Goal: Task Accomplishment & Management: Complete application form

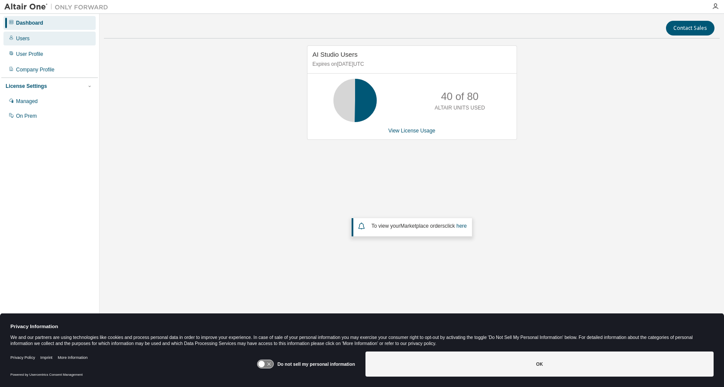
click at [43, 38] on div "Users" at bounding box center [49, 39] width 92 height 14
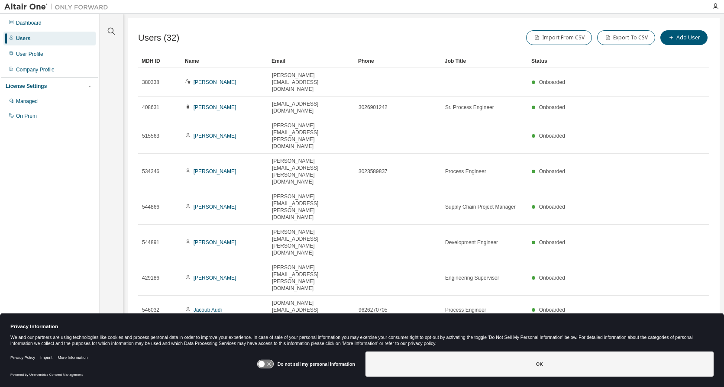
click at [326, 239] on div "Users (32) Import From CSV Export To CSV Add User Clear Load Save Save As Field…" at bounding box center [424, 188] width 592 height 340
click at [270, 42] on div "Users (32) Import From CSV Export To CSV Add User" at bounding box center [423, 38] width 571 height 18
click at [686, 387] on icon "button" at bounding box center [687, 392] width 10 height 10
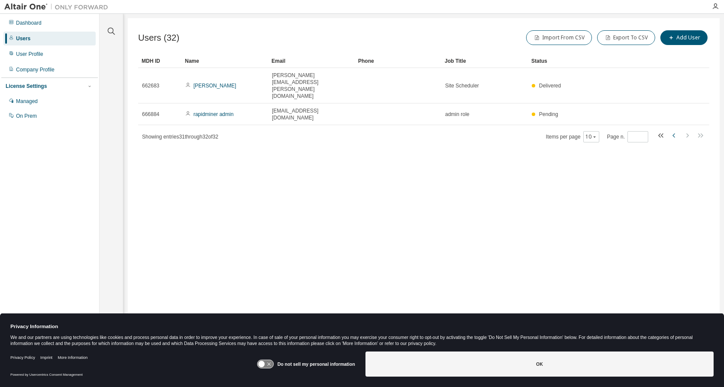
click at [674, 133] on icon "button" at bounding box center [674, 135] width 3 height 4
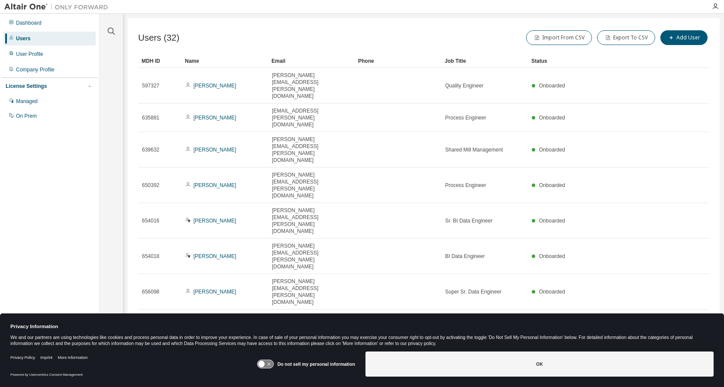
type input "*"
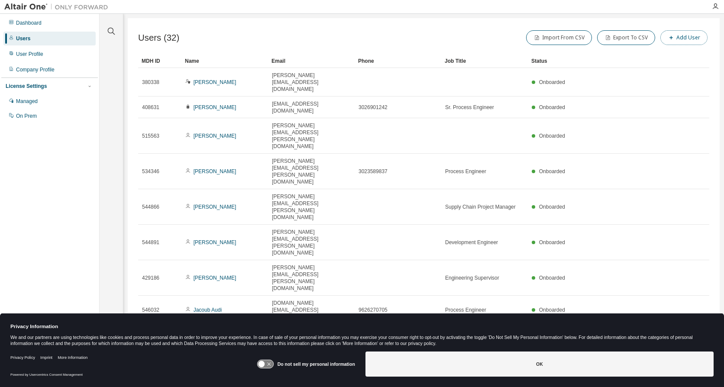
click at [687, 37] on button "Add User" at bounding box center [683, 37] width 47 height 15
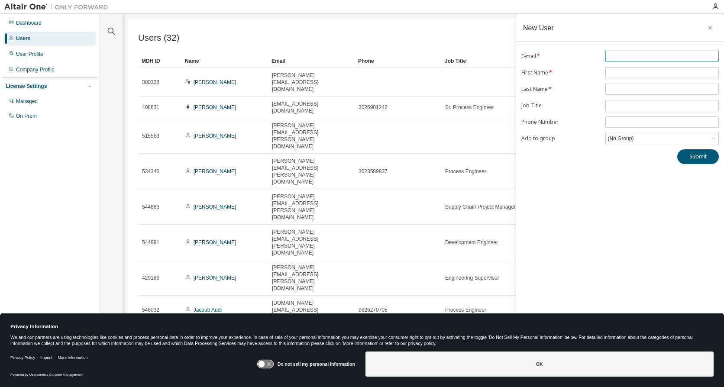
click at [619, 59] on input "text" at bounding box center [662, 56] width 109 height 7
type input "**********"
click at [619, 71] on input "text" at bounding box center [662, 72] width 109 height 7
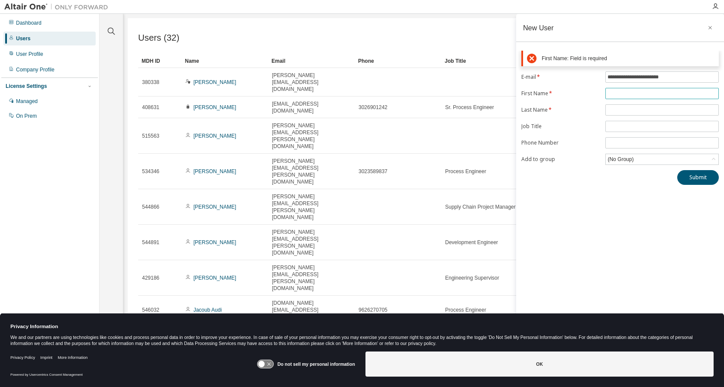
click at [614, 89] on span at bounding box center [661, 93] width 113 height 11
click at [622, 94] on input "text" at bounding box center [662, 93] width 109 height 7
type input "*******"
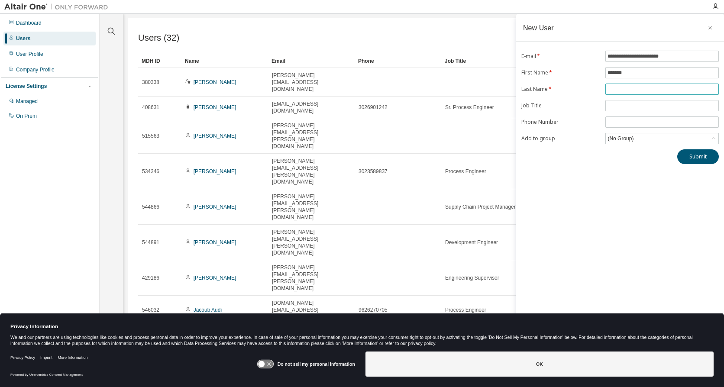
click at [614, 91] on input "text" at bounding box center [662, 89] width 109 height 7
type input "******"
click at [636, 109] on input "text" at bounding box center [662, 105] width 109 height 7
type input "**********"
click at [616, 123] on input "tel" at bounding box center [662, 122] width 109 height 7
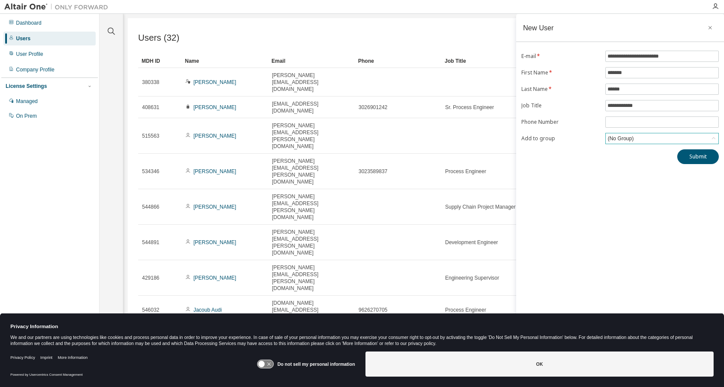
click at [628, 138] on div "(No Group)" at bounding box center [620, 139] width 29 height 10
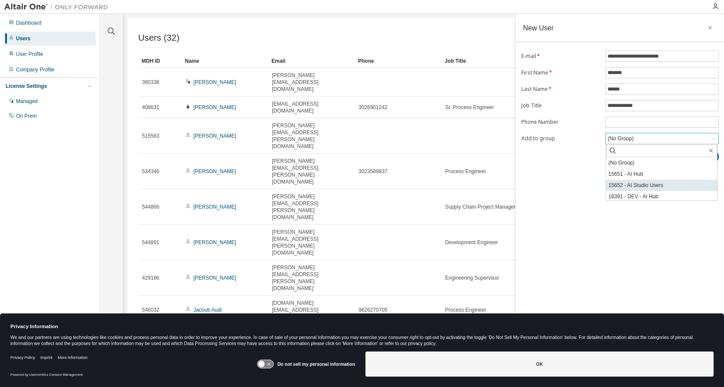
click at [670, 183] on li "15652 - AI Studio Users" at bounding box center [661, 185] width 111 height 11
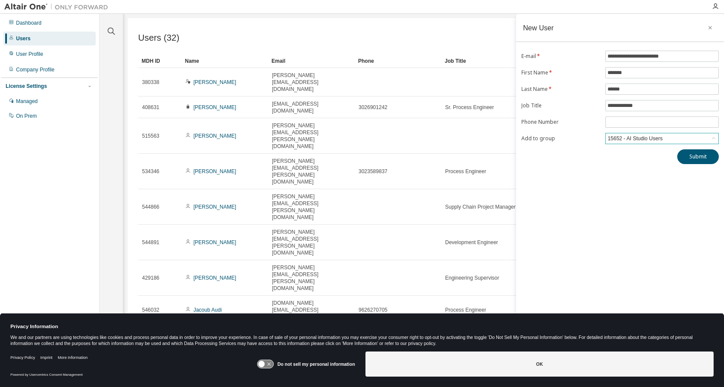
click at [670, 183] on div "**********" at bounding box center [620, 188] width 208 height 348
click at [692, 158] on button "Submit" at bounding box center [698, 156] width 42 height 15
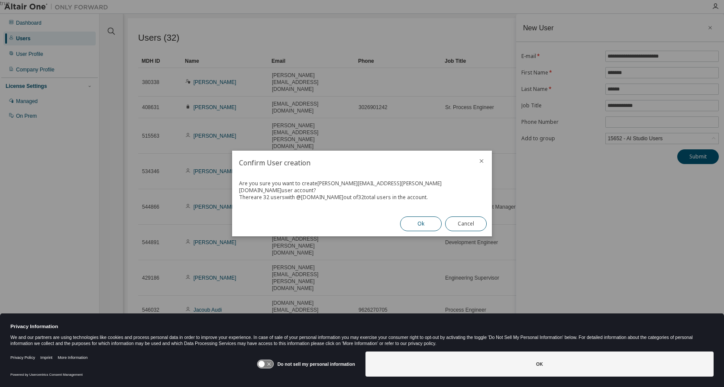
click at [418, 220] on button "Ok" at bounding box center [421, 224] width 42 height 15
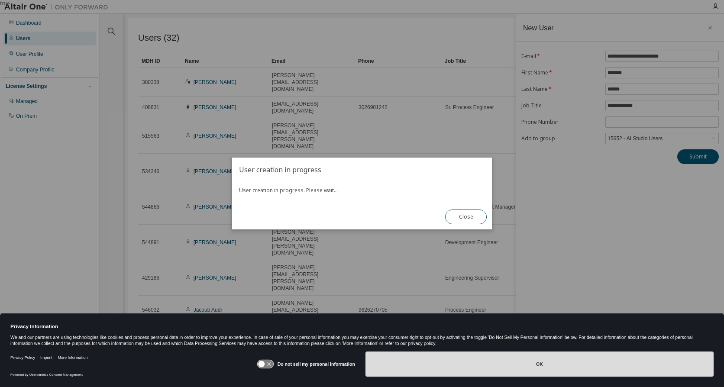
click at [493, 371] on button "OK" at bounding box center [540, 364] width 348 height 25
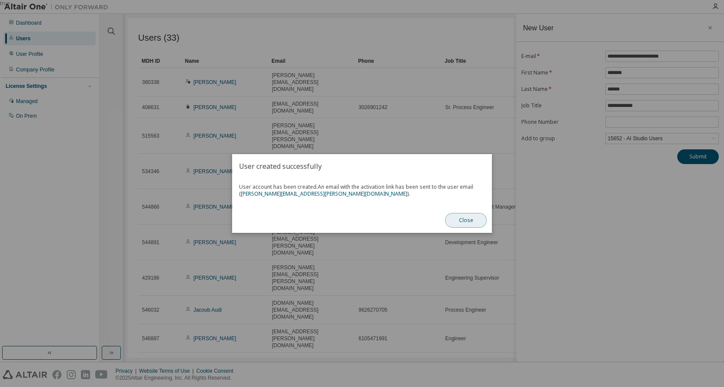
click at [466, 217] on button "Close" at bounding box center [466, 220] width 42 height 15
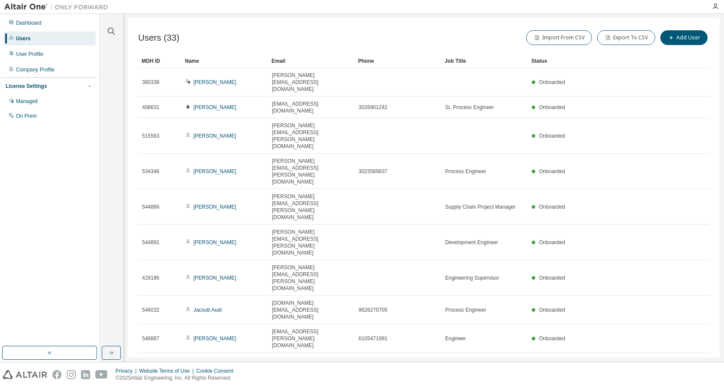
click at [699, 387] on icon "button" at bounding box center [700, 392] width 10 height 10
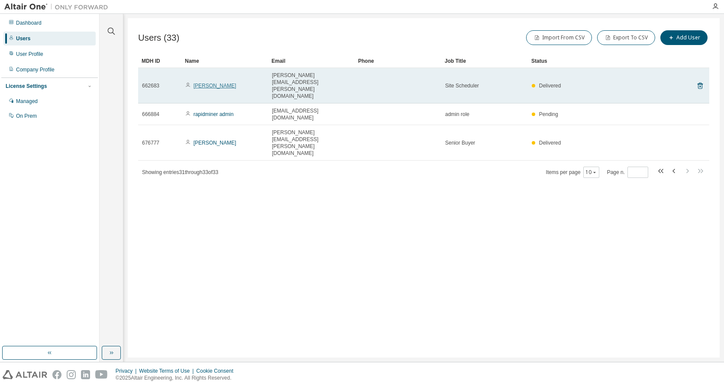
click at [212, 83] on link "Sara Marsh" at bounding box center [215, 86] width 43 height 6
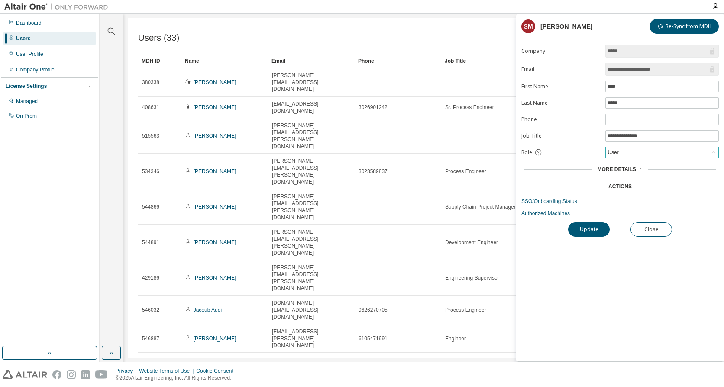
click at [622, 157] on div "User" at bounding box center [662, 152] width 113 height 10
click at [625, 155] on div "User" at bounding box center [662, 152] width 113 height 10
click at [640, 172] on div "More Details" at bounding box center [619, 169] width 45 height 7
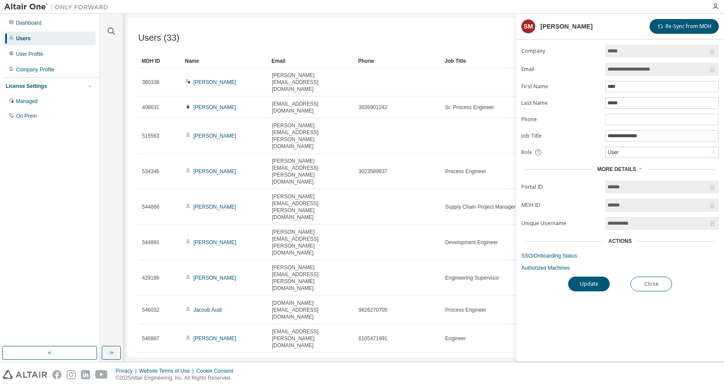
click at [640, 172] on div "More Details" at bounding box center [619, 169] width 45 height 7
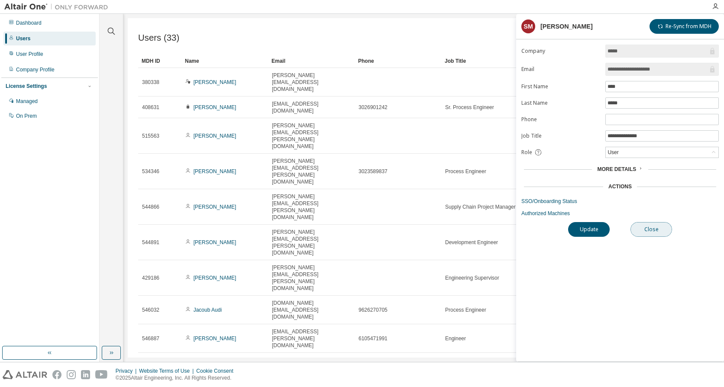
click at [661, 230] on button "Close" at bounding box center [652, 229] width 42 height 15
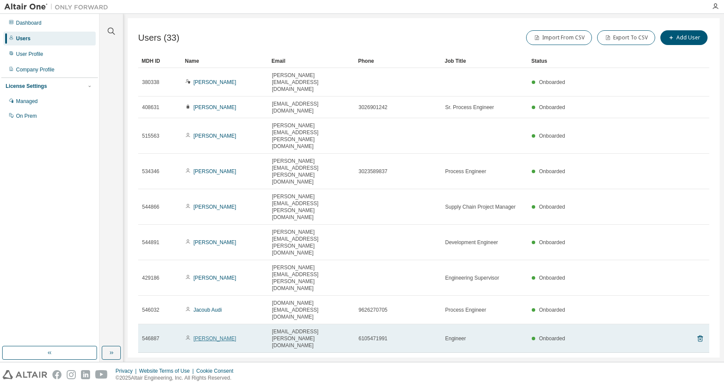
click at [224, 336] on link "Cathal Flanagan" at bounding box center [215, 339] width 43 height 6
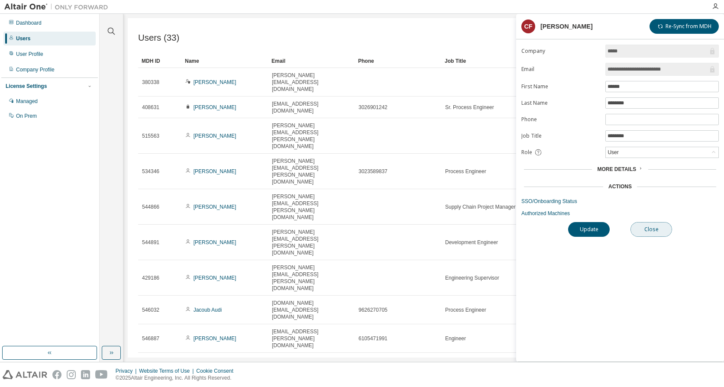
click at [646, 226] on button "Close" at bounding box center [652, 229] width 42 height 15
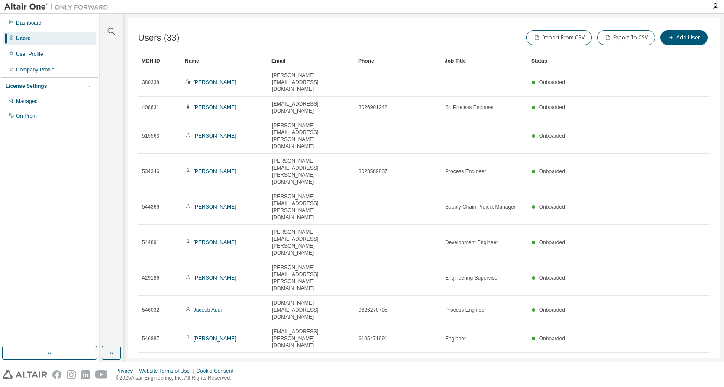
click at [701, 387] on icon "button" at bounding box center [700, 392] width 10 height 10
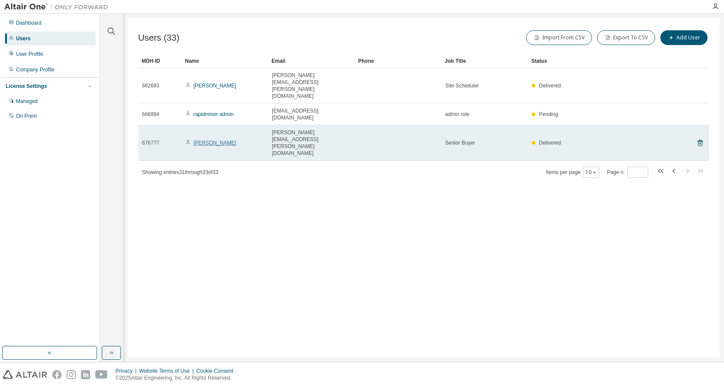
click at [217, 140] on link "Anthony Thomas" at bounding box center [215, 143] width 43 height 6
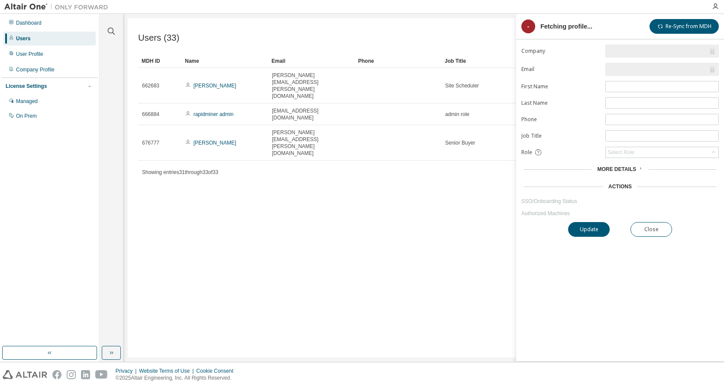
type input "*"
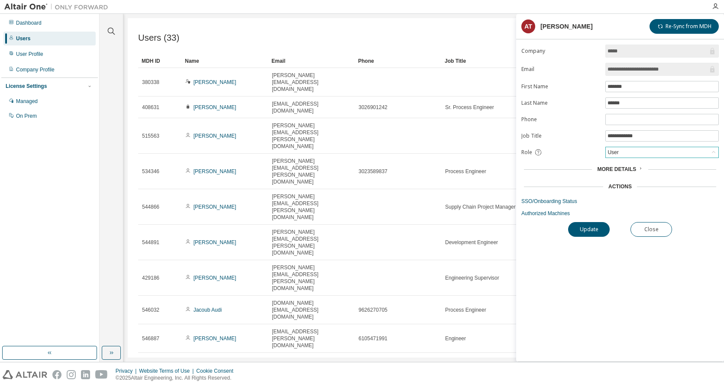
click at [633, 152] on div "User" at bounding box center [662, 152] width 113 height 10
click at [649, 151] on div "User" at bounding box center [662, 152] width 113 height 10
click at [620, 165] on div "More Details" at bounding box center [619, 169] width 197 height 12
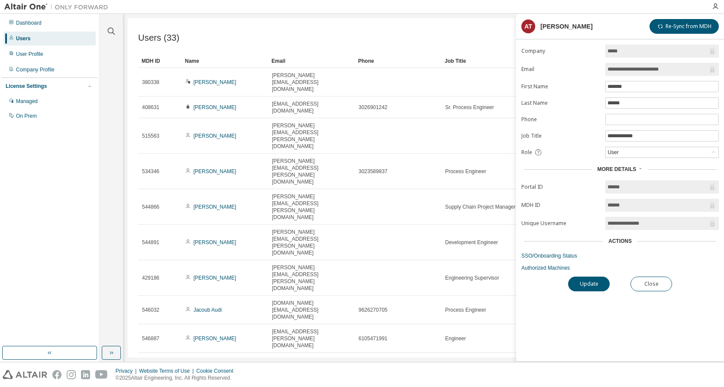
click at [620, 165] on div "More Details" at bounding box center [619, 169] width 197 height 12
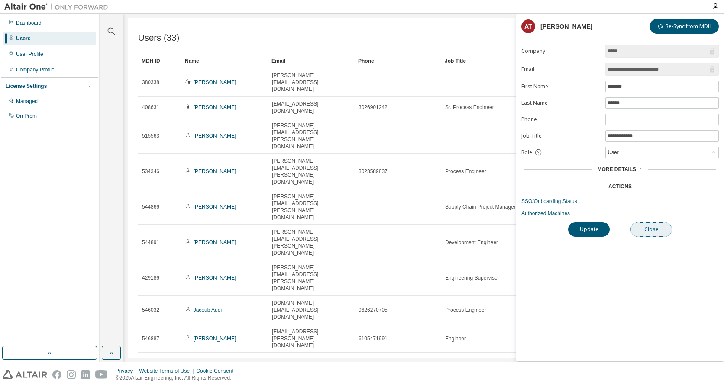
click at [658, 229] on button "Close" at bounding box center [652, 229] width 42 height 15
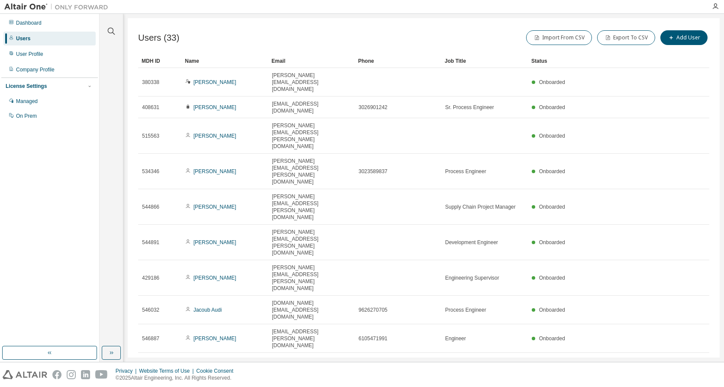
click at [438, 28] on div "Users (33) Import From CSV Export To CSV Add User Clear Load Save Save As Field…" at bounding box center [424, 188] width 592 height 340
